Goal: Navigation & Orientation: Find specific page/section

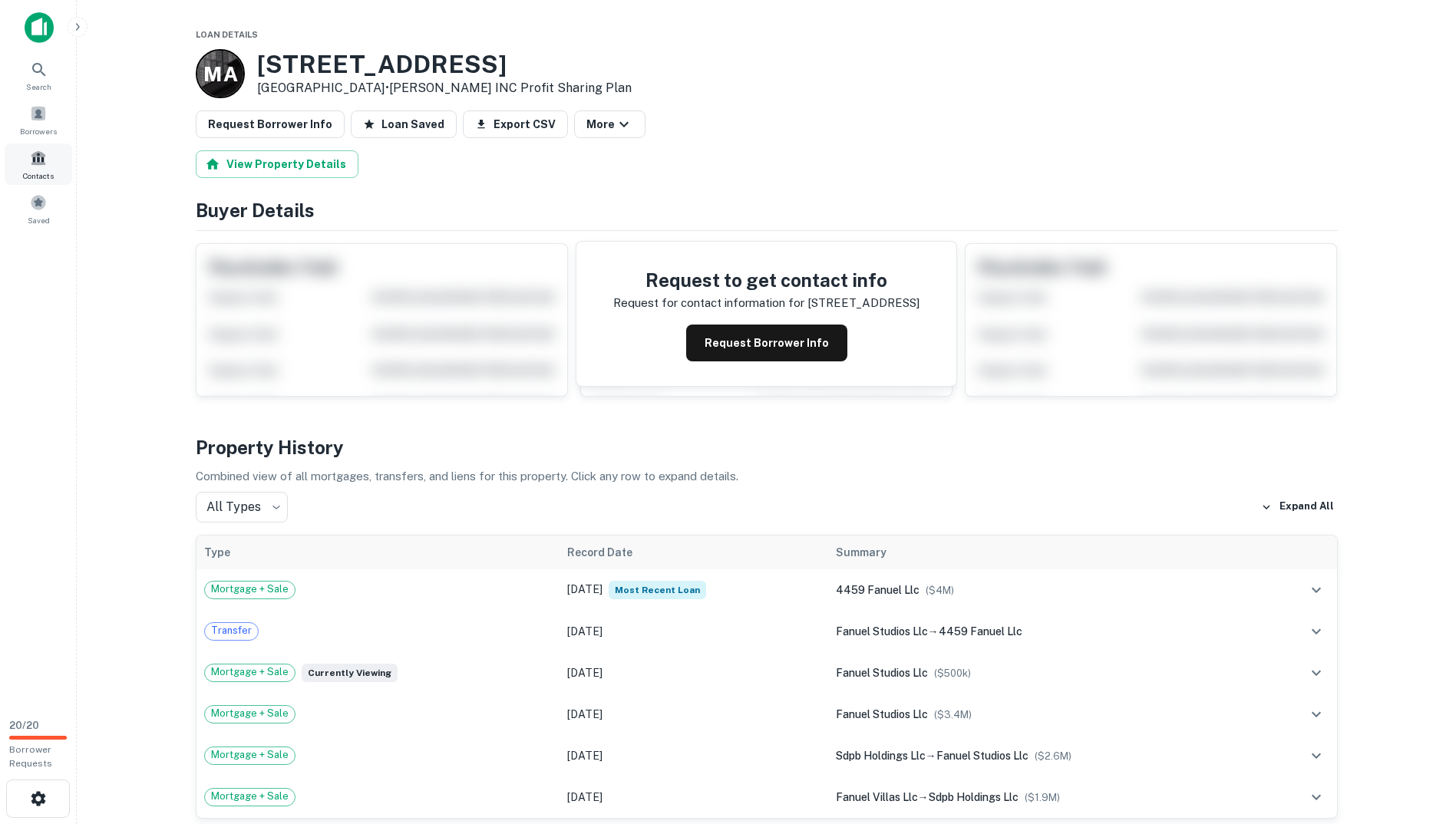
click at [40, 166] on div "Contacts" at bounding box center [38, 164] width 67 height 41
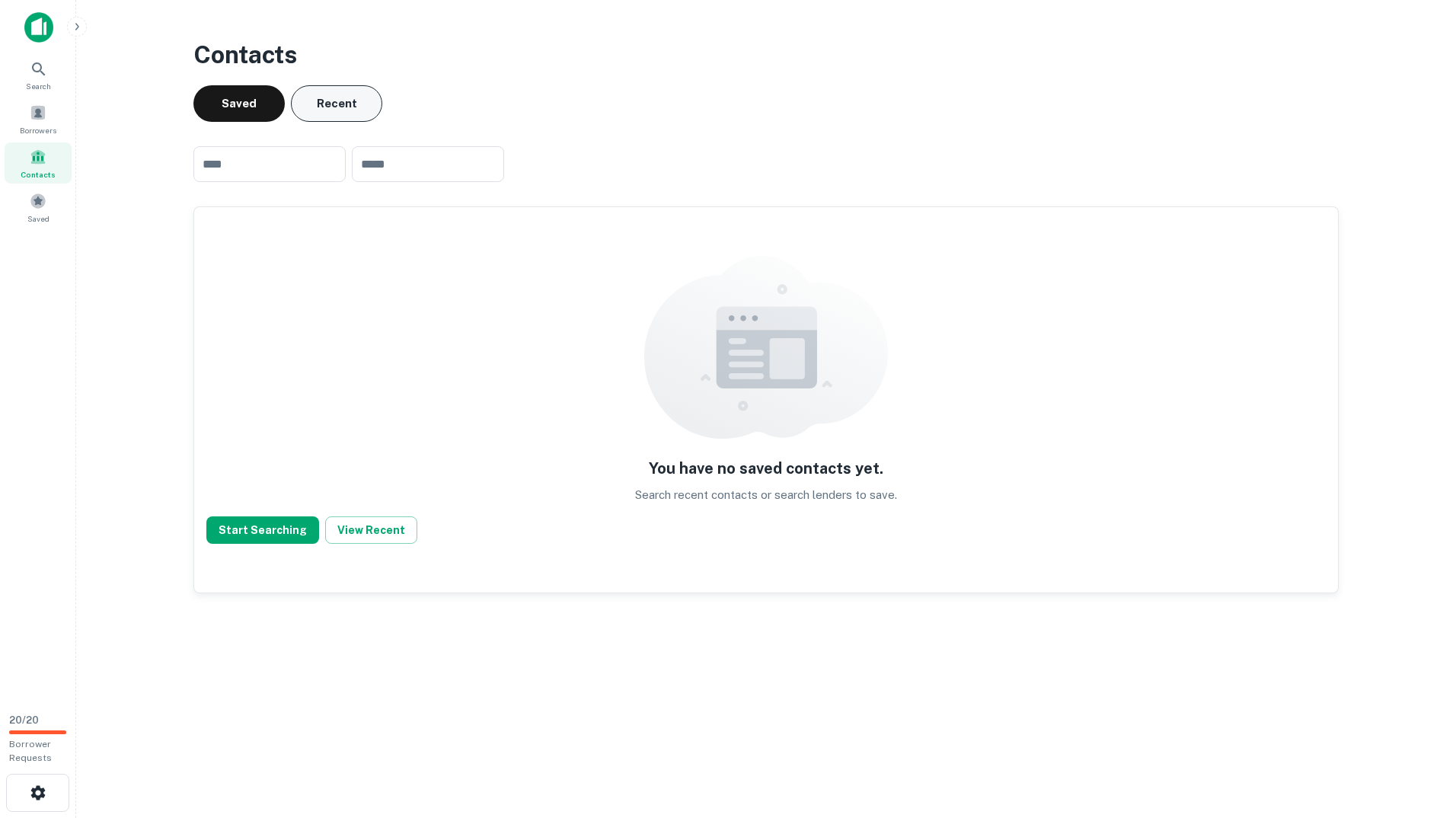
click at [308, 110] on button "Recent" at bounding box center [336, 103] width 91 height 37
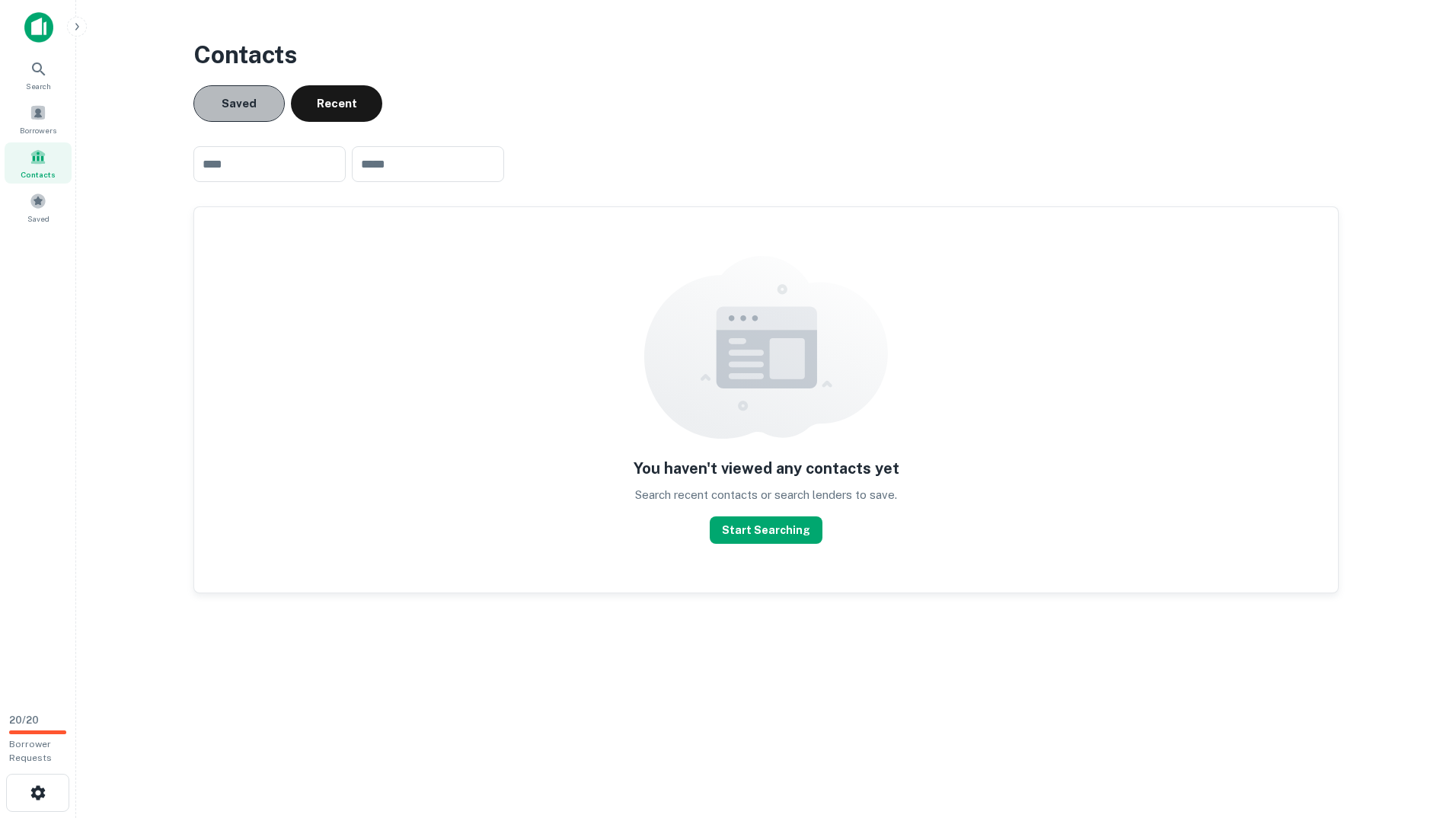
click at [255, 108] on button "Saved" at bounding box center [239, 103] width 91 height 37
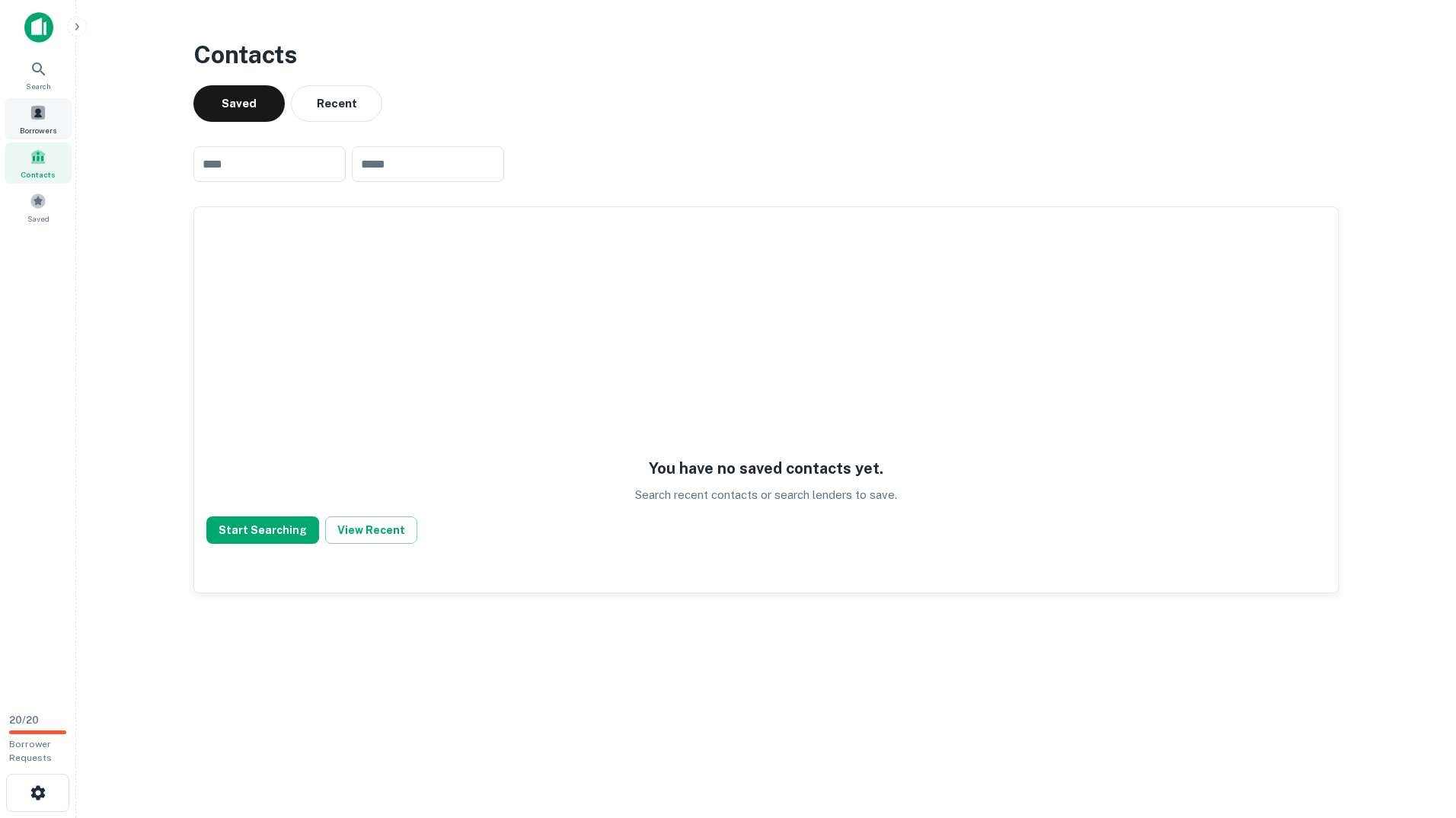
click at [38, 121] on div "Borrowers" at bounding box center [38, 119] width 67 height 41
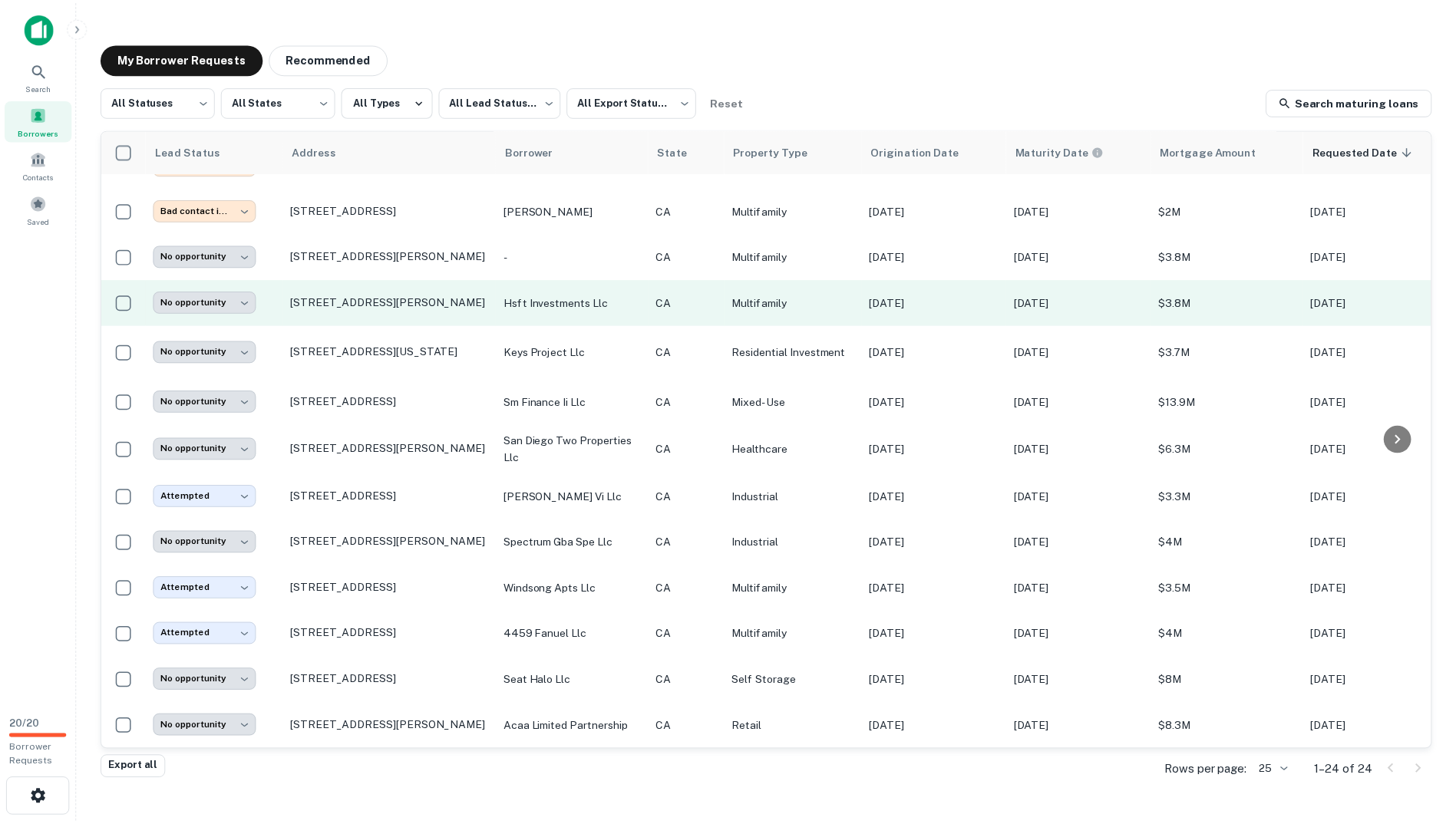
scroll to position [564, 0]
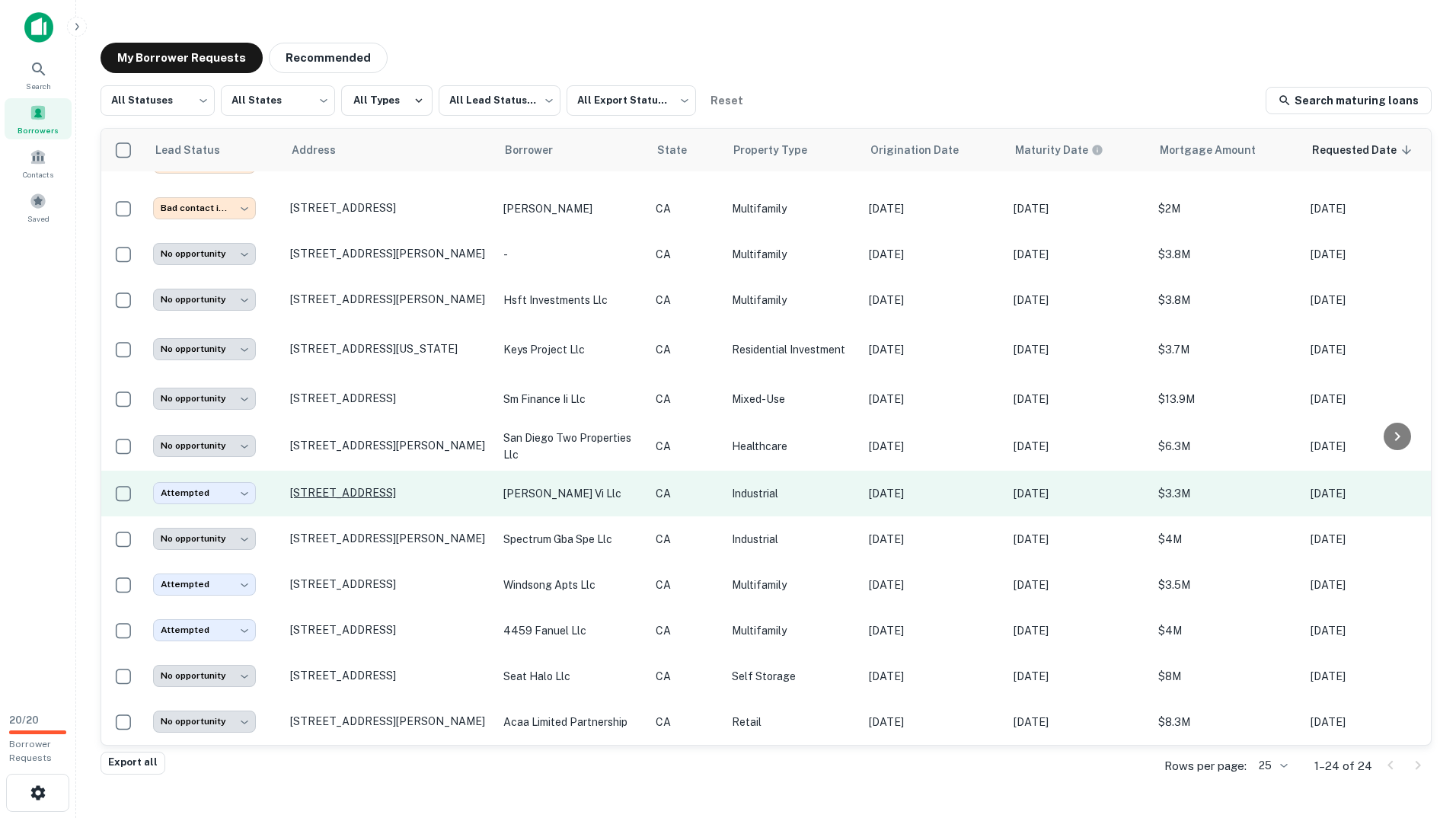
click at [347, 486] on p "130 S Cedros Ave Solana Beach, CA92075" at bounding box center [389, 492] width 198 height 14
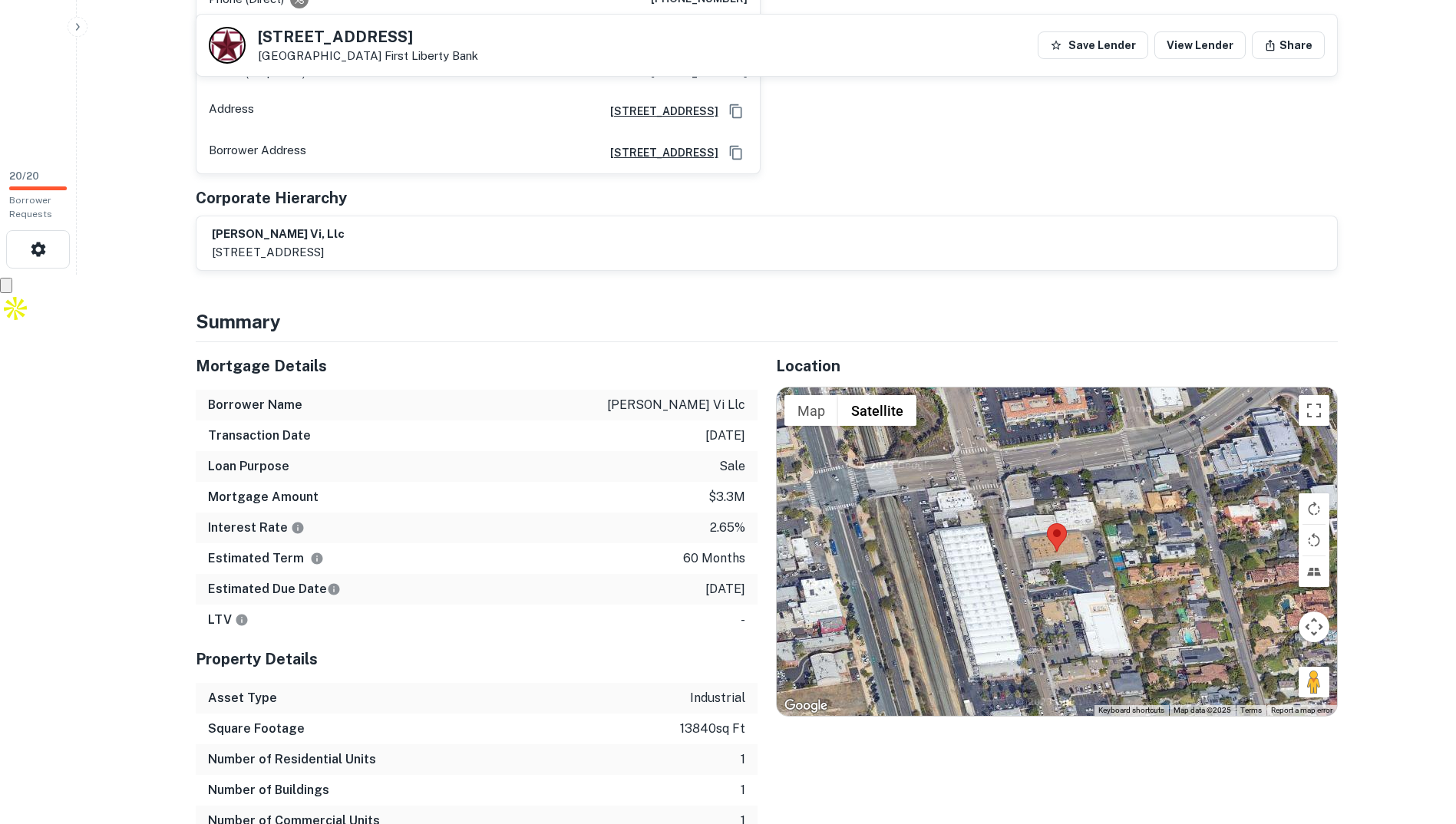
scroll to position [691, 0]
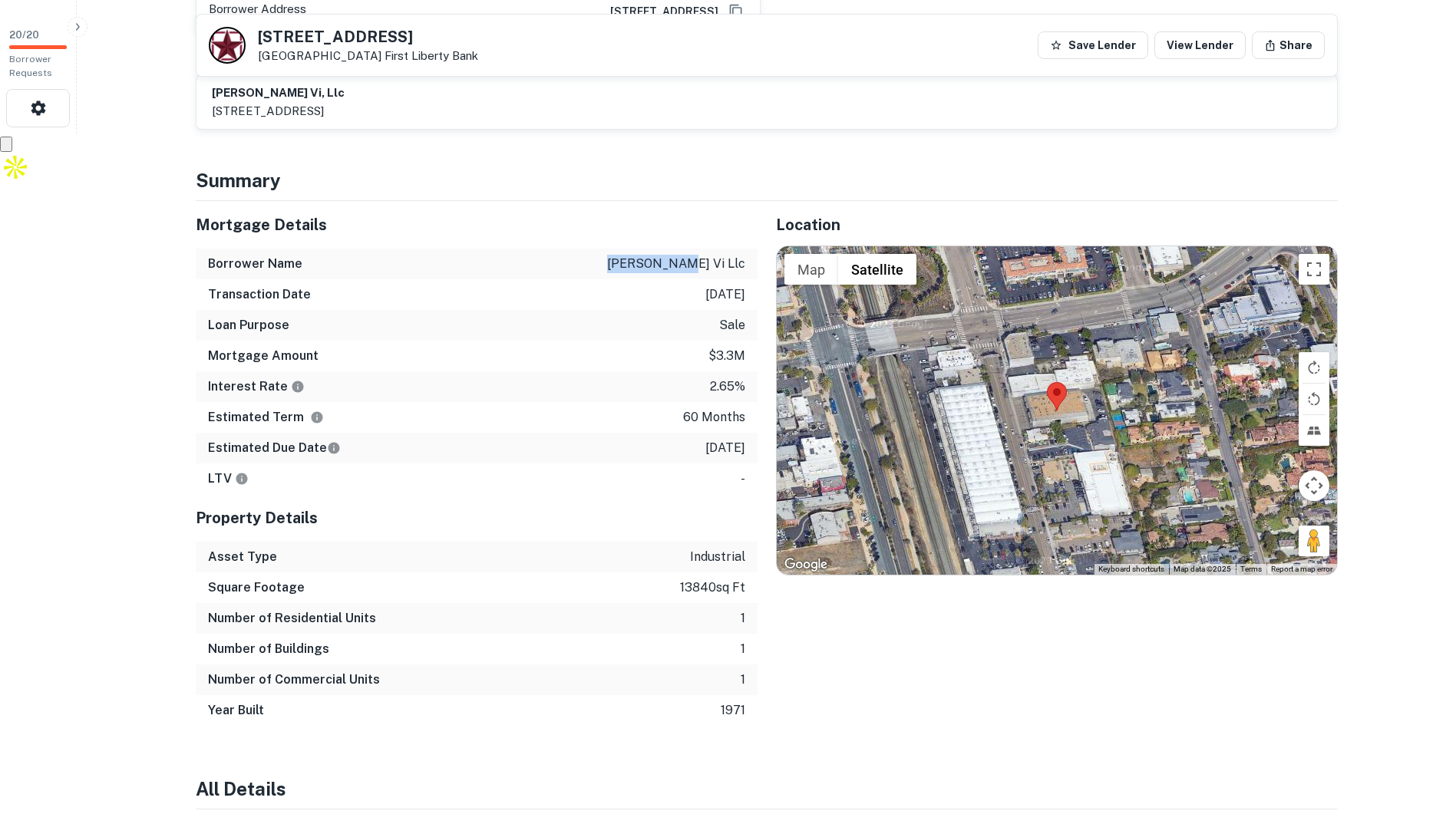
drag, startPoint x: 681, startPoint y: 234, endPoint x: 744, endPoint y: 230, distance: 63.1
click at [744, 255] on p "agee vi llc" at bounding box center [676, 263] width 138 height 18
copy p "agee vi llc"
click at [689, 249] on div "Borrower Name agee vi llc" at bounding box center [476, 264] width 562 height 31
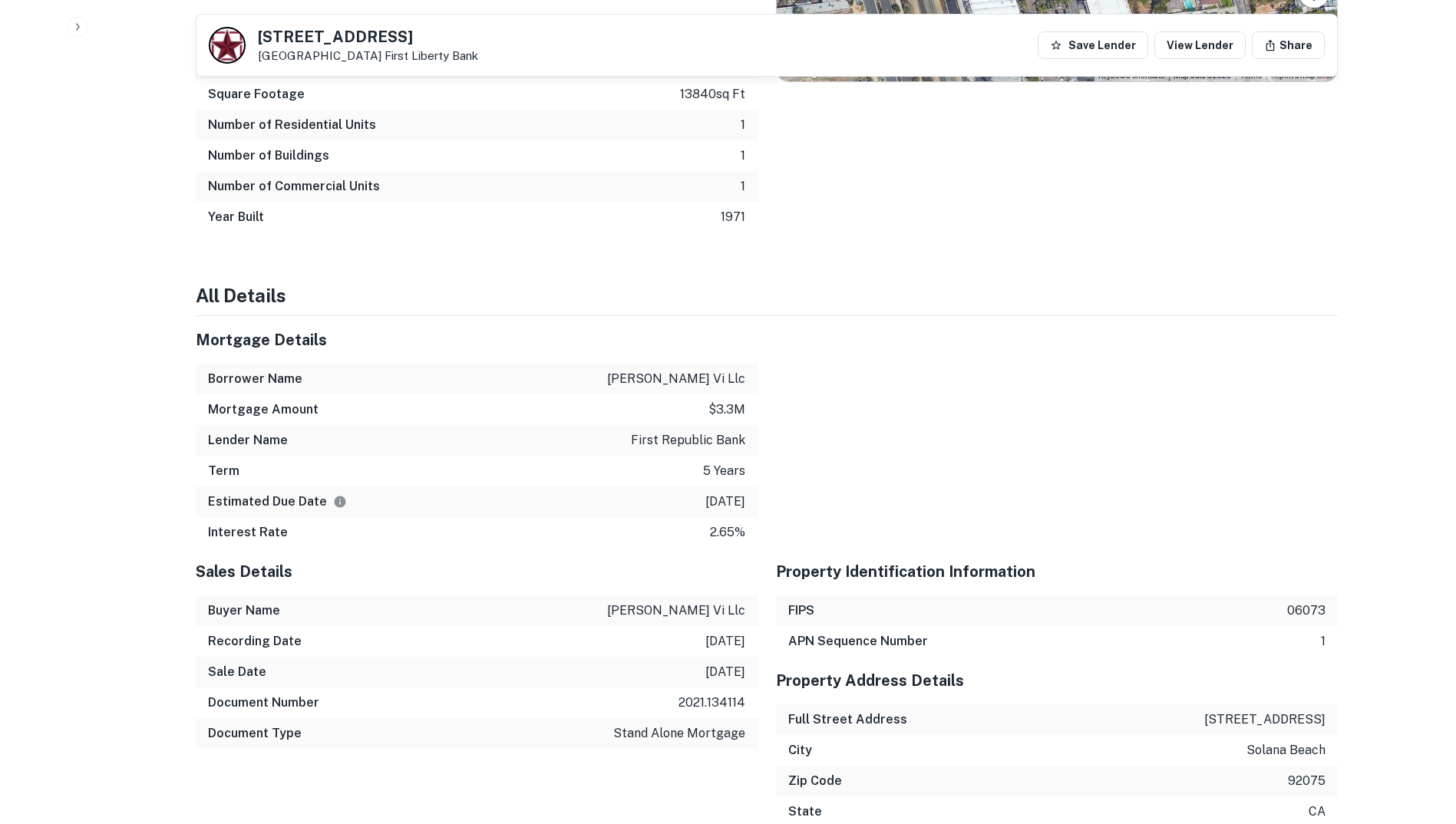
scroll to position [1150, 0]
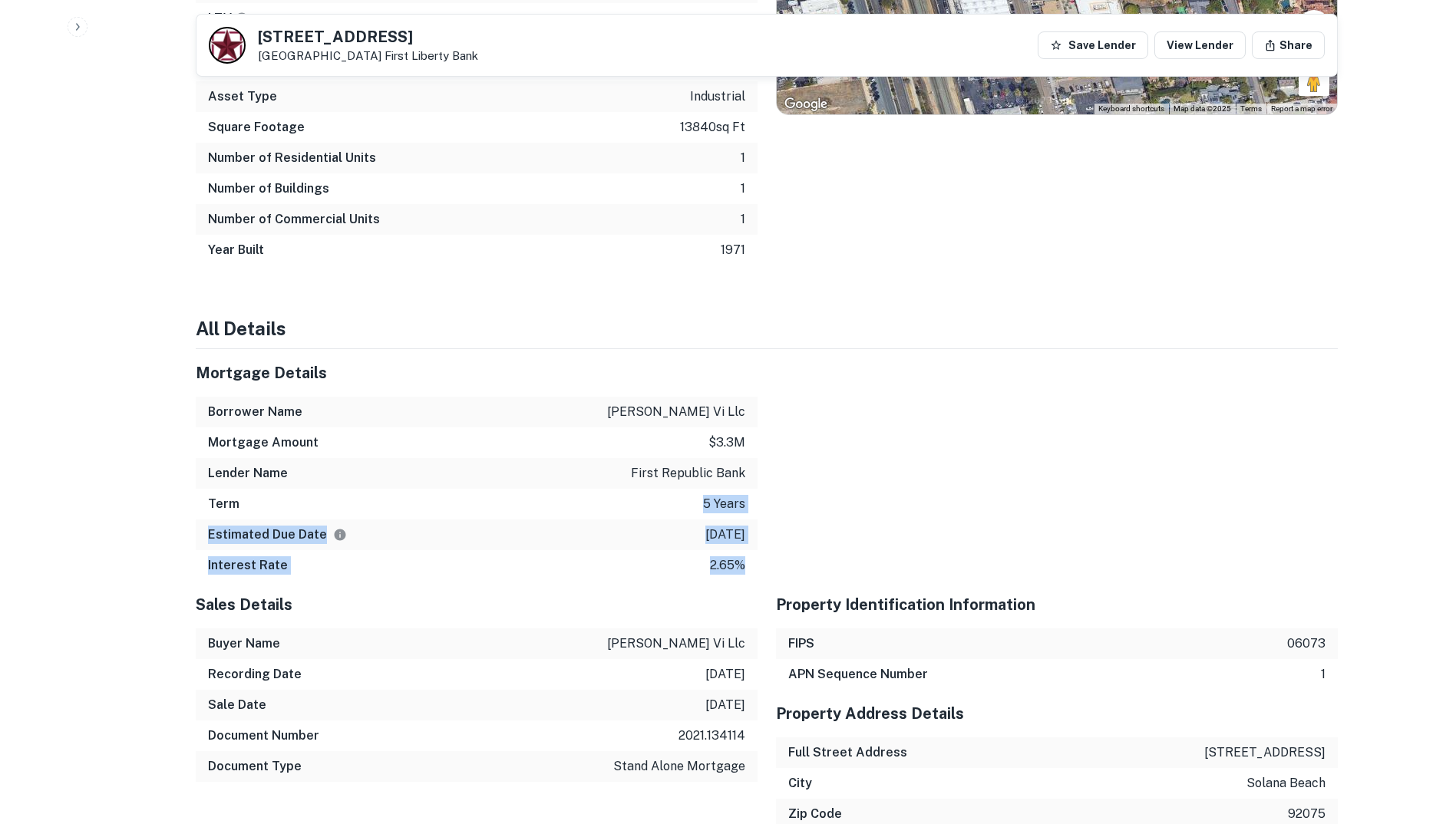
drag, startPoint x: 700, startPoint y: 469, endPoint x: 859, endPoint y: 479, distance: 159.3
drag, startPoint x: 859, startPoint y: 479, endPoint x: 836, endPoint y: 485, distance: 23.8
click at [837, 485] on div at bounding box center [1047, 464] width 580 height 232
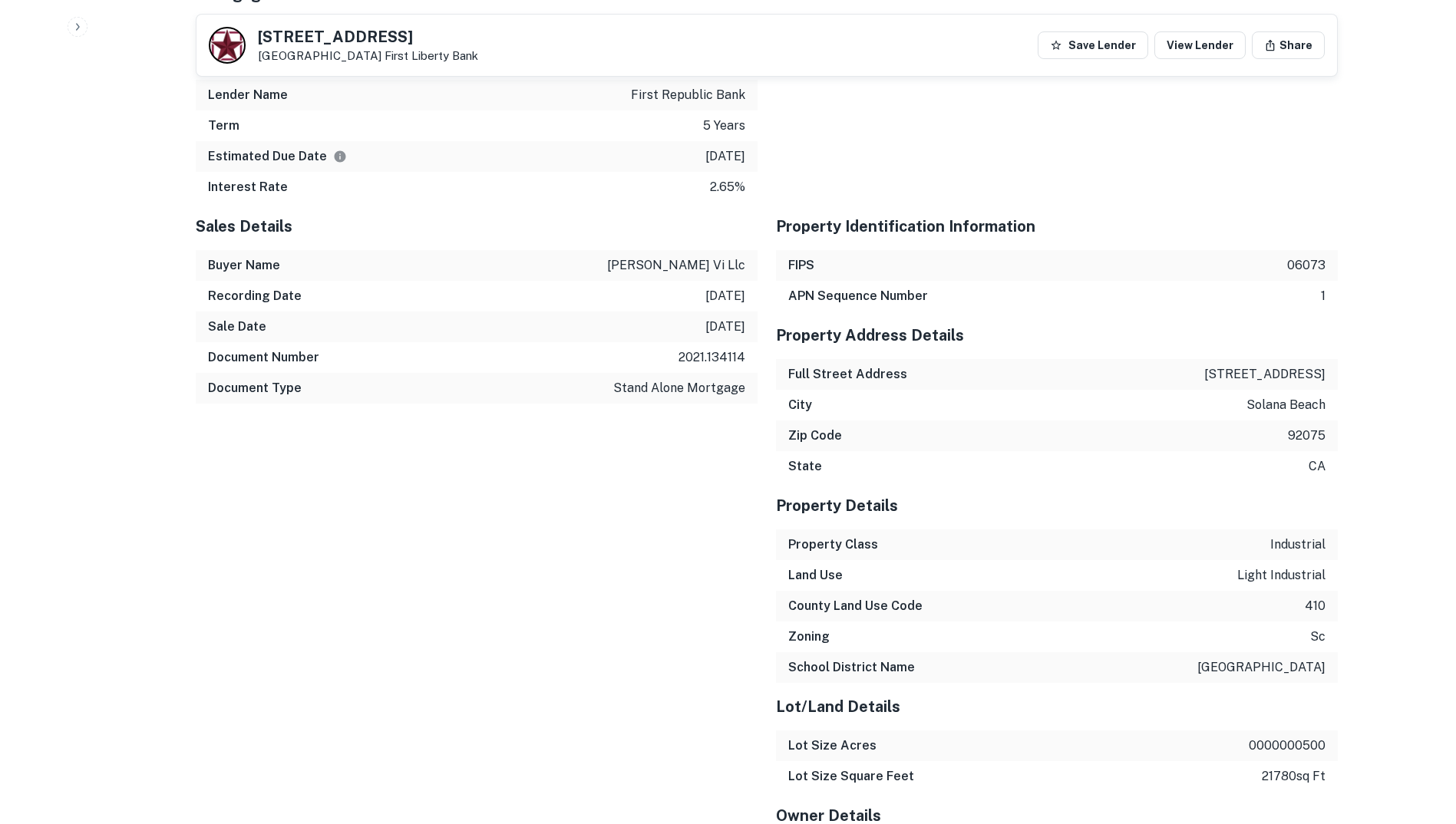
scroll to position [997, 0]
